Goal: Find contact information: Find contact information

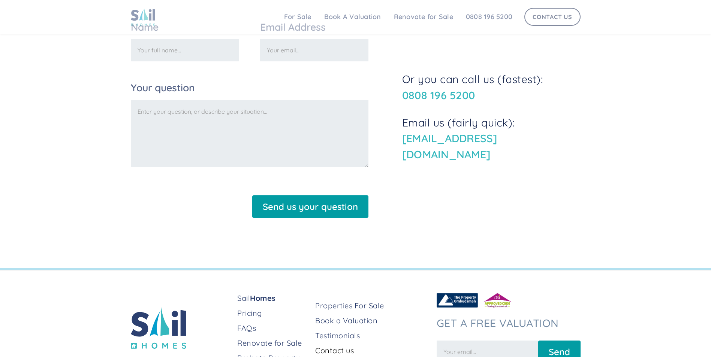
scroll to position [317, 0]
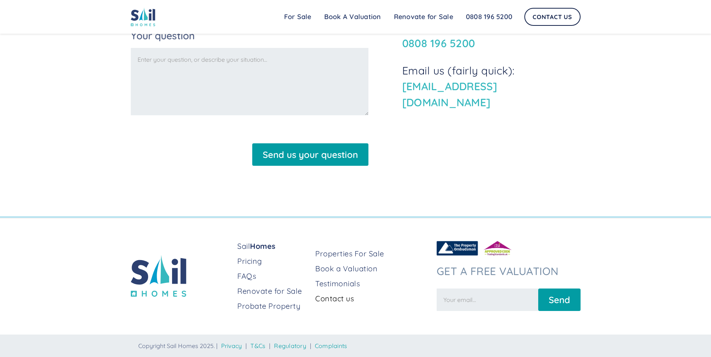
click at [321, 299] on link "Contact us" at bounding box center [372, 299] width 115 height 10
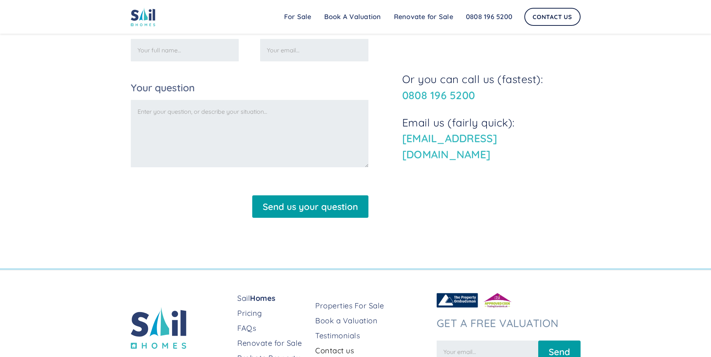
scroll to position [317, 0]
